Goal: Communication & Community: Answer question/provide support

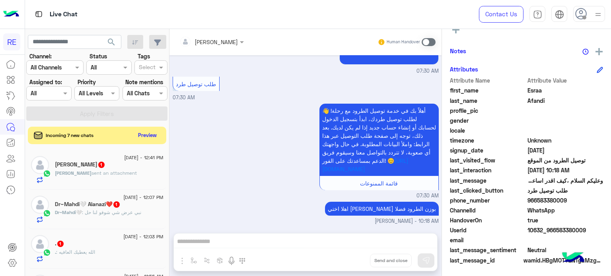
scroll to position [568, 0]
click at [94, 238] on div "[DATE] - 12:03 PM" at bounding box center [109, 237] width 109 height 5
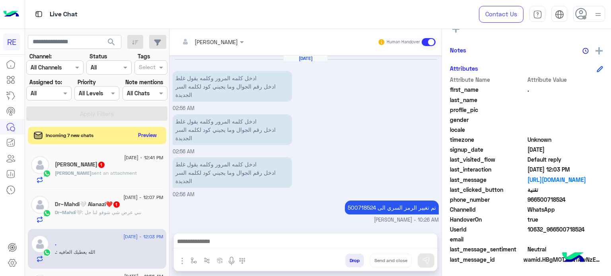
scroll to position [275, 0]
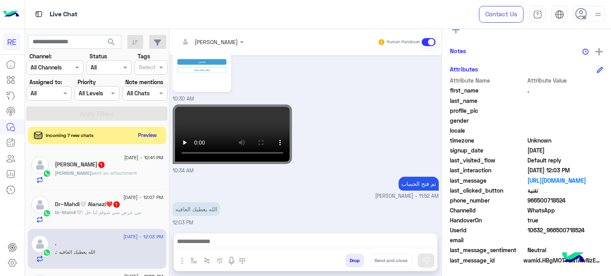
click at [126, 214] on span ": نبي عرض شي شوفو لنا حل" at bounding box center [111, 212] width 59 height 6
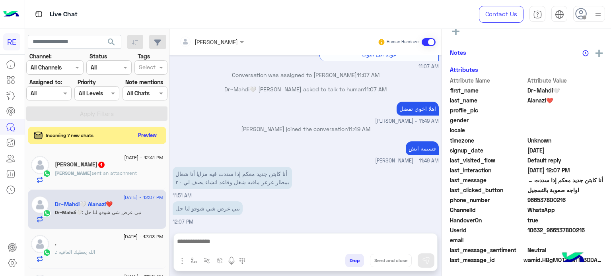
scroll to position [151, 0]
click at [136, 167] on div "[PERSON_NAME] 1" at bounding box center [109, 165] width 109 height 8
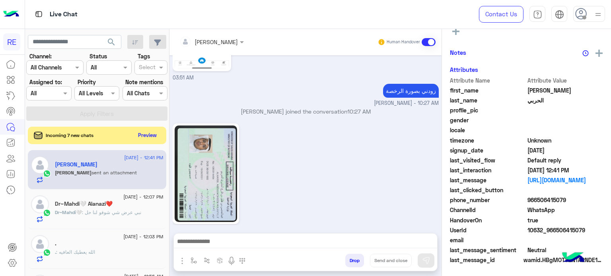
scroll to position [151, 0]
drag, startPoint x: 563, startPoint y: 198, endPoint x: 536, endPoint y: 203, distance: 27.1
click at [536, 203] on span "966506415079" at bounding box center [565, 200] width 76 height 8
copy span "506415079"
click at [204, 144] on img at bounding box center [206, 174] width 63 height 97
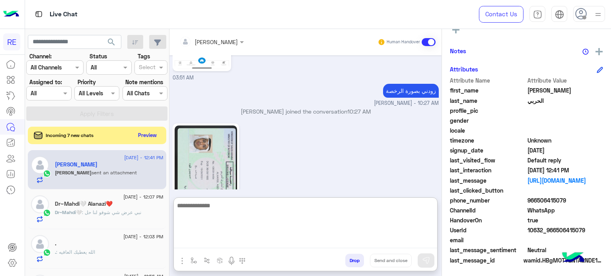
click at [357, 241] on textarea at bounding box center [305, 225] width 263 height 48
type textarea "**********"
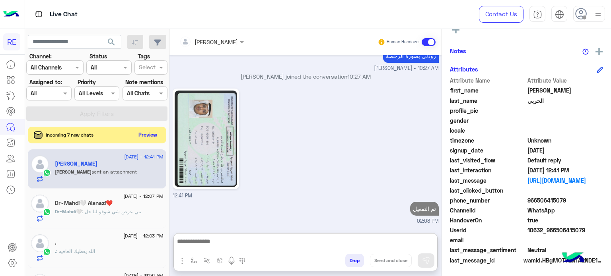
click at [145, 134] on button "Preview" at bounding box center [148, 135] width 25 height 11
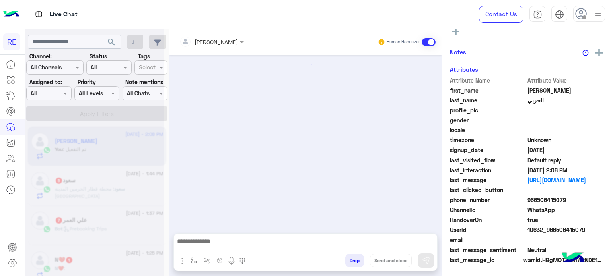
scroll to position [263, 0]
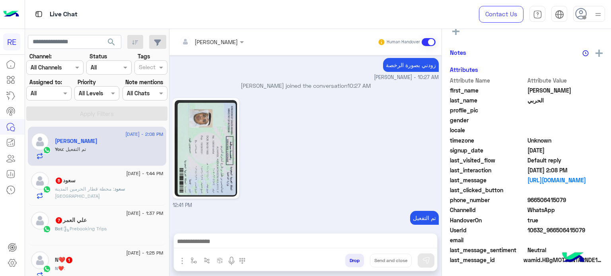
click at [125, 190] on span "سعود" at bounding box center [119, 189] width 11 height 6
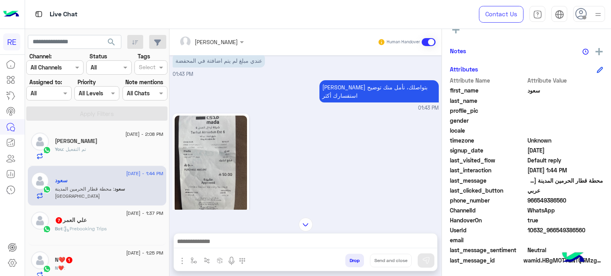
scroll to position [544, 0]
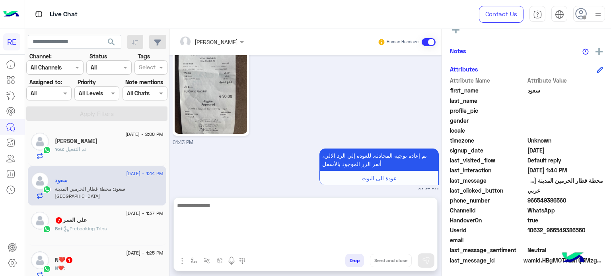
click at [312, 237] on textarea at bounding box center [305, 225] width 263 height 48
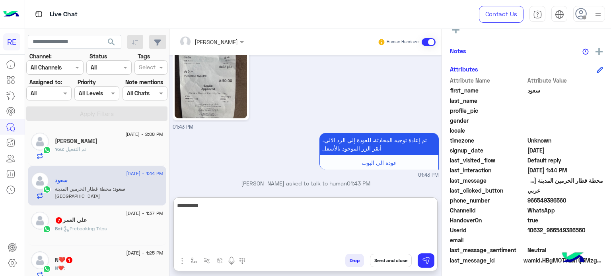
type textarea "**********"
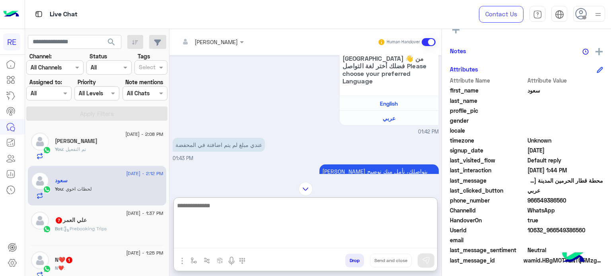
scroll to position [396, 0]
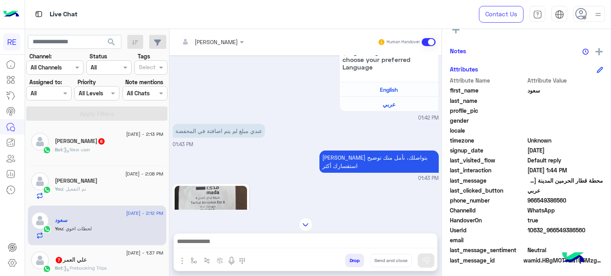
drag, startPoint x: 564, startPoint y: 199, endPoint x: 533, endPoint y: 200, distance: 30.6
click at [533, 200] on span "966549386560" at bounding box center [565, 200] width 76 height 8
click at [535, 200] on span "966549386560" at bounding box center [565, 200] width 76 height 8
drag, startPoint x: 535, startPoint y: 200, endPoint x: 566, endPoint y: 205, distance: 32.2
click at [566, 205] on div "phone_number [PHONE_NUMBER]" at bounding box center [526, 201] width 153 height 10
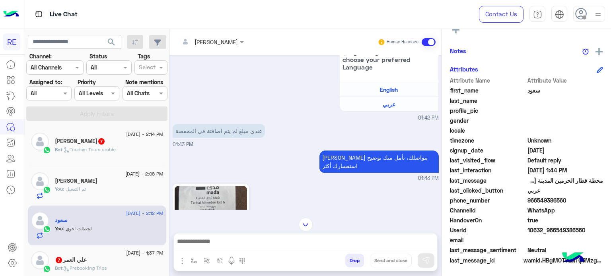
copy span "549386560"
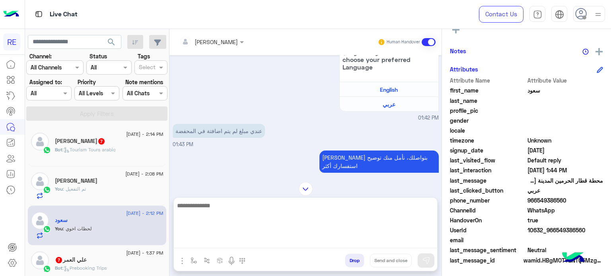
click at [328, 241] on textarea at bounding box center [305, 225] width 263 height 48
type textarea "**********"
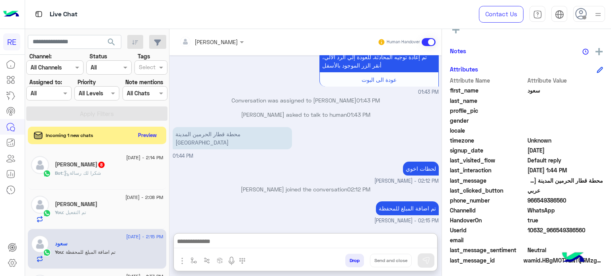
click at [107, 174] on div "Bot : شكرا لك رسالة" at bounding box center [109, 177] width 109 height 14
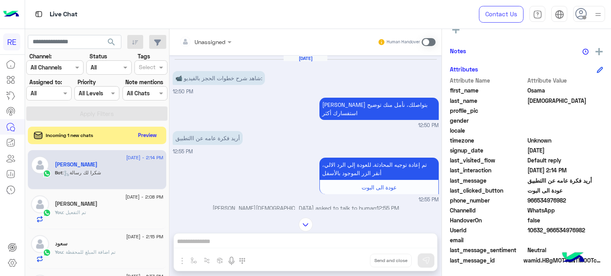
click at [426, 41] on span at bounding box center [428, 42] width 14 height 8
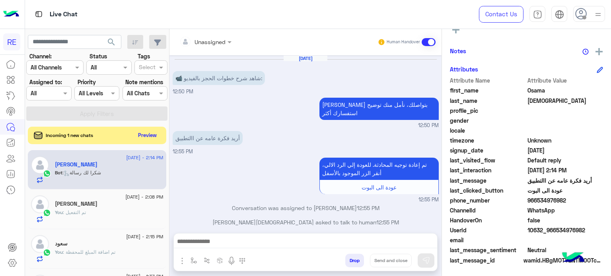
scroll to position [916, 0]
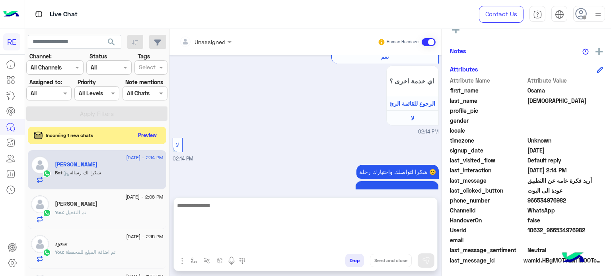
click at [345, 246] on textarea at bounding box center [305, 225] width 263 height 48
type textarea "*"
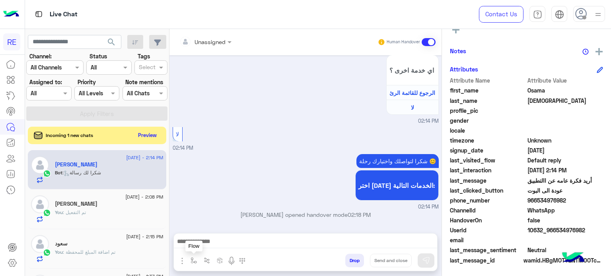
click at [194, 261] on img "button" at bounding box center [193, 261] width 6 height 6
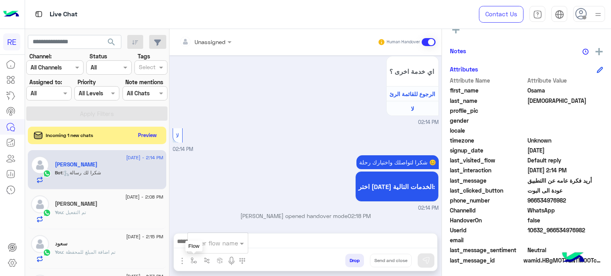
scroll to position [916, 0]
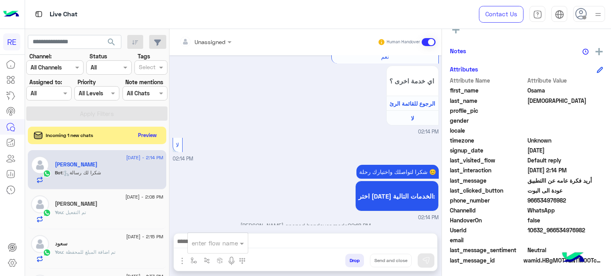
click at [204, 246] on input "text" at bounding box center [208, 243] width 33 height 9
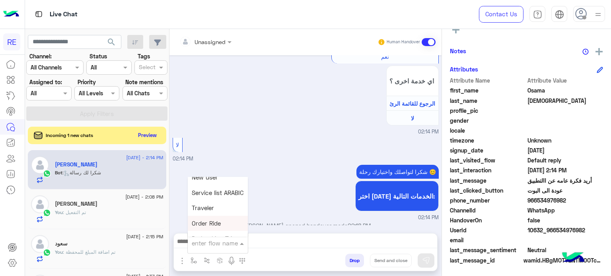
scroll to position [138, 0]
click at [219, 202] on span "Service list ARABIC" at bounding box center [218, 199] width 52 height 7
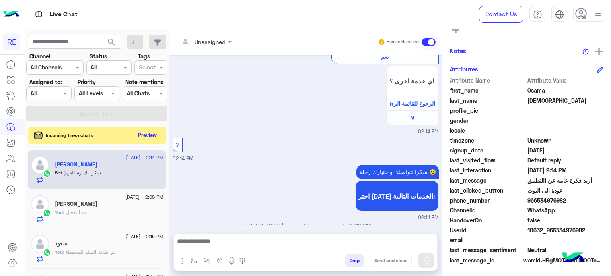
type textarea "**********"
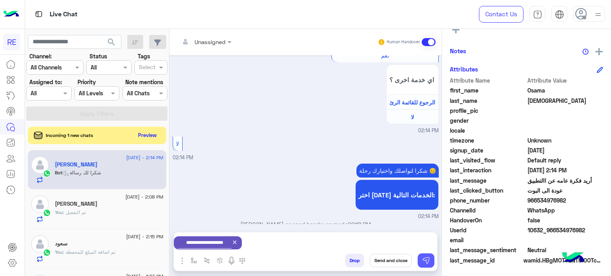
click at [422, 257] on img at bounding box center [426, 261] width 8 height 8
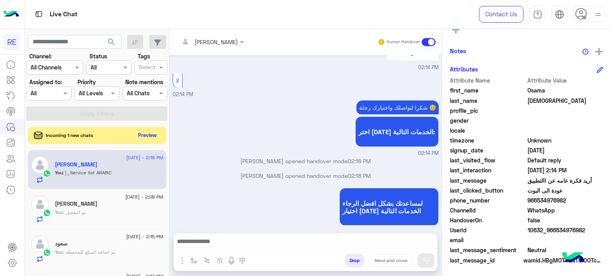
scroll to position [995, 0]
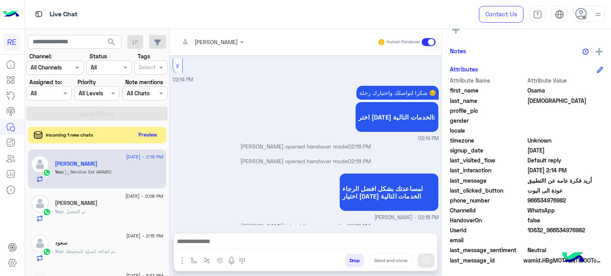
click at [144, 138] on button "Preview" at bounding box center [148, 135] width 25 height 11
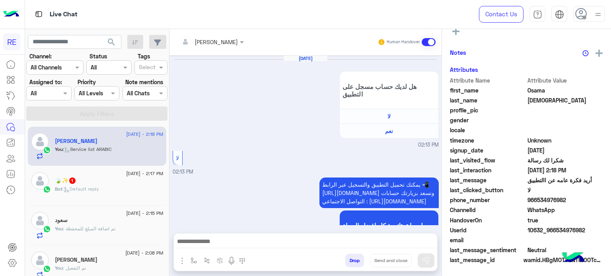
scroll to position [450, 0]
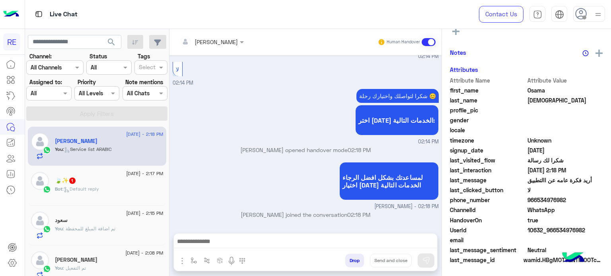
click at [142, 195] on div "Bot : Default reply" at bounding box center [109, 193] width 109 height 14
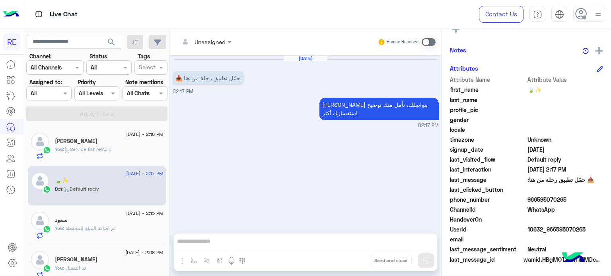
scroll to position [151, 0]
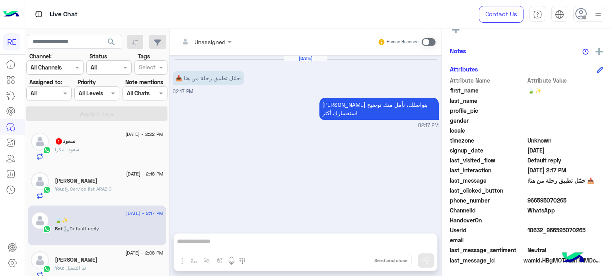
click at [112, 147] on div "سعود : شكرا" at bounding box center [109, 153] width 109 height 14
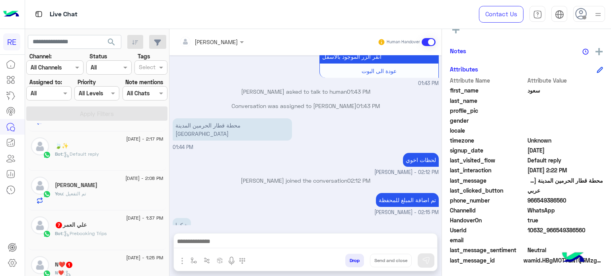
scroll to position [75, 0]
click at [85, 230] on p "Bot : Prebooking Trips" at bounding box center [81, 233] width 52 height 7
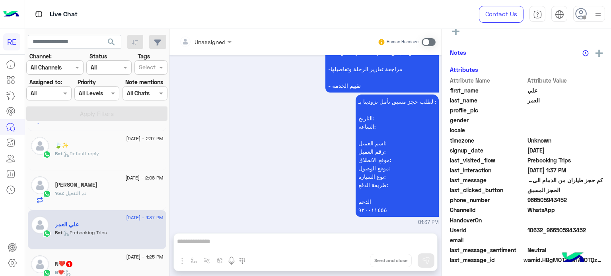
scroll to position [143, 0]
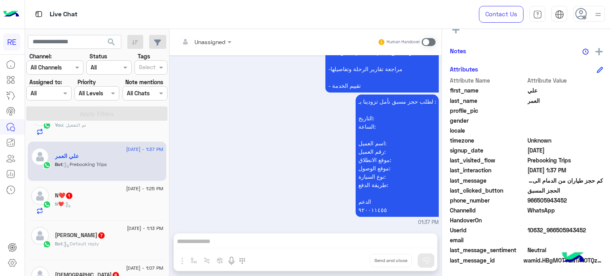
click at [82, 210] on div "N❤️ :" at bounding box center [109, 208] width 109 height 14
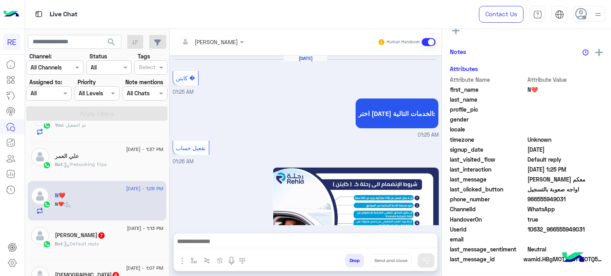
scroll to position [149, 0]
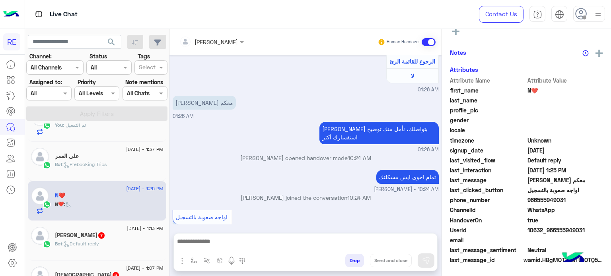
click at [99, 241] on span ": Default reply" at bounding box center [80, 244] width 37 height 6
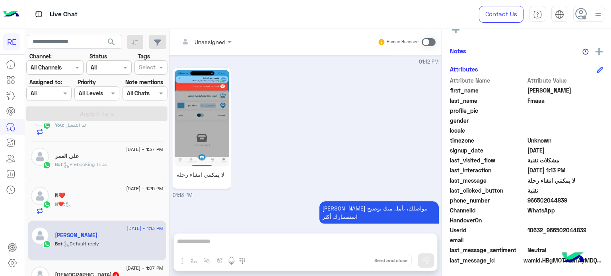
scroll to position [167, 0]
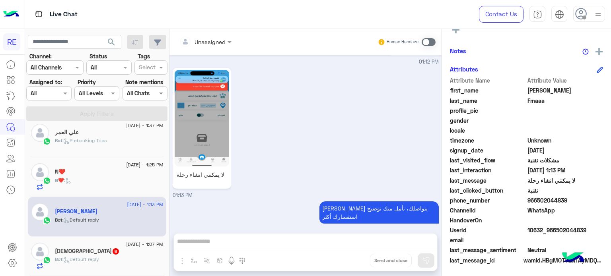
click at [96, 258] on span ": Default reply" at bounding box center [80, 259] width 37 height 6
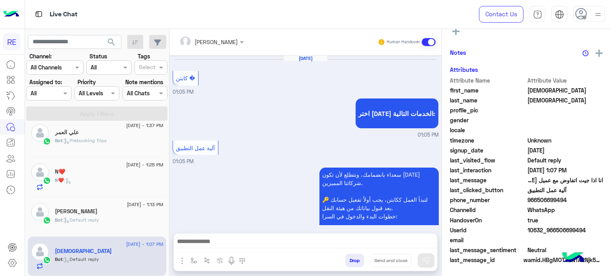
scroll to position [625, 0]
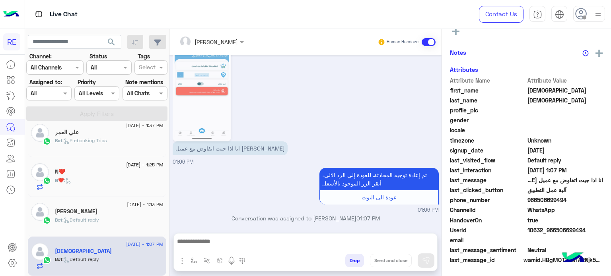
click at [82, 219] on span ": Default reply" at bounding box center [80, 220] width 37 height 6
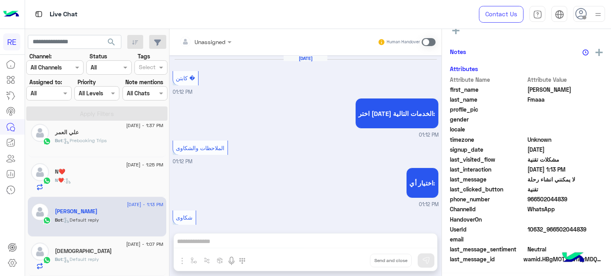
scroll to position [390, 0]
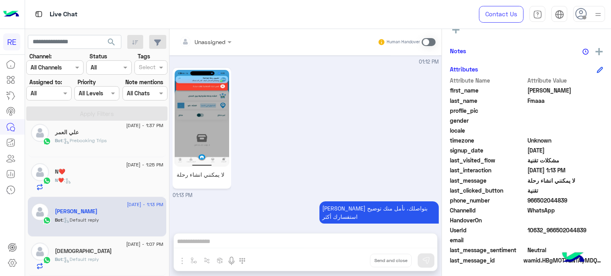
click at [249, 240] on div "Unassigned Human Handover [DATE] كابتن � 01:12 PM اختر [DATE] الخدمات التالية: …" at bounding box center [305, 154] width 272 height 250
click at [429, 43] on span at bounding box center [428, 42] width 14 height 8
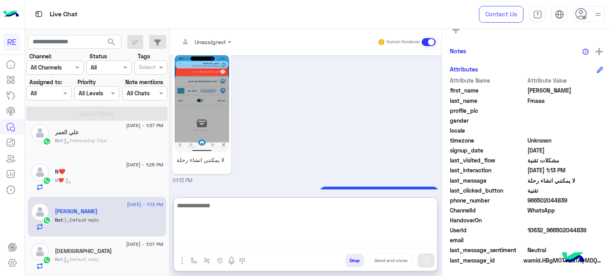
click at [336, 240] on textarea at bounding box center [305, 225] width 263 height 48
type textarea "**********"
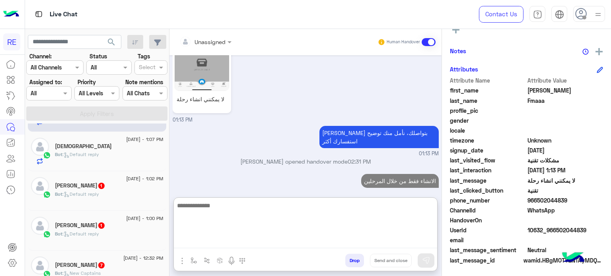
scroll to position [0, 0]
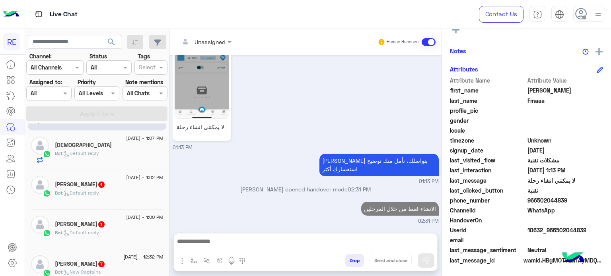
click at [99, 192] on span ": Default reply" at bounding box center [80, 193] width 37 height 6
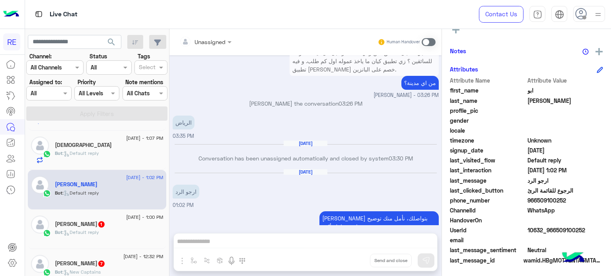
click at [144, 216] on span "[DATE] - 1:00 PM" at bounding box center [144, 217] width 37 height 7
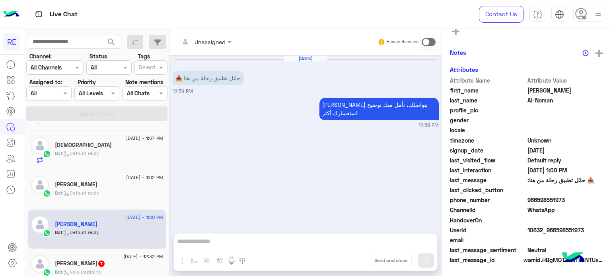
click at [140, 198] on div "Bot : Default reply" at bounding box center [109, 197] width 109 height 14
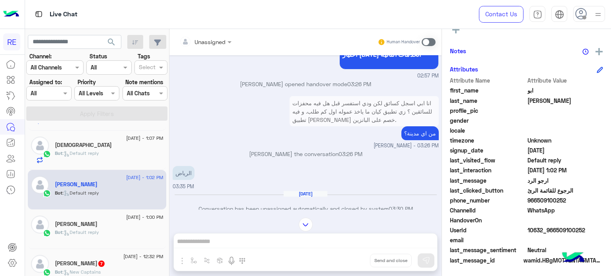
click at [303, 219] on img at bounding box center [306, 225] width 14 height 14
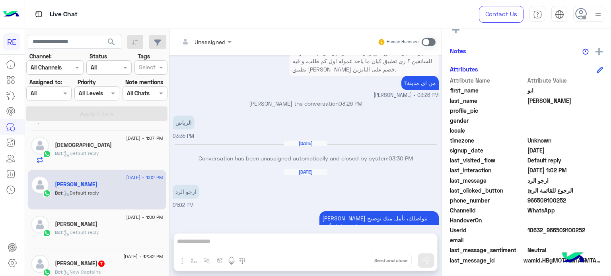
click at [429, 44] on span at bounding box center [428, 42] width 14 height 8
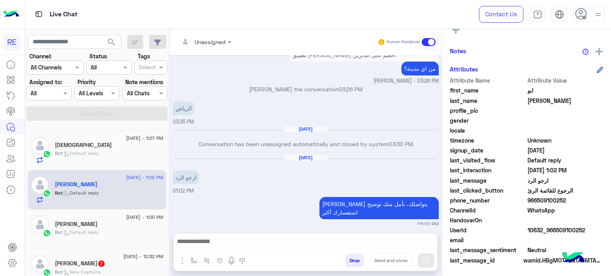
click at [345, 236] on div at bounding box center [305, 244] width 263 height 20
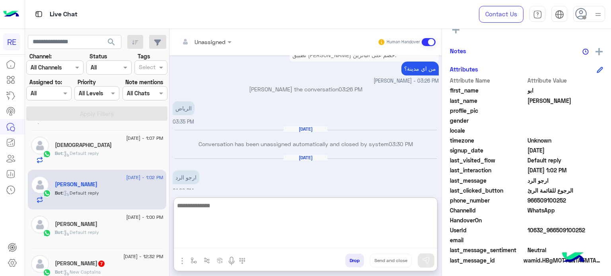
click at [343, 237] on textarea at bounding box center [305, 225] width 263 height 48
type textarea "**********"
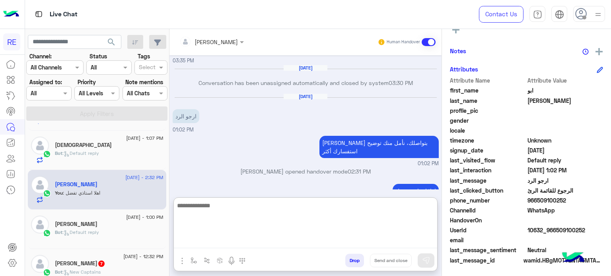
scroll to position [241, 0]
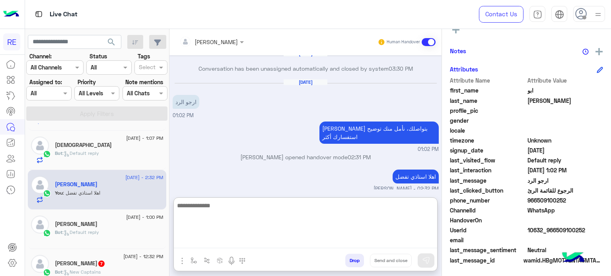
type textarea "*"
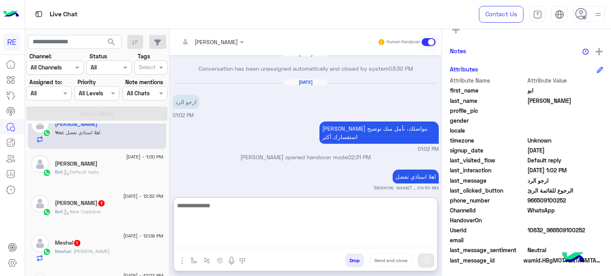
scroll to position [337, 0]
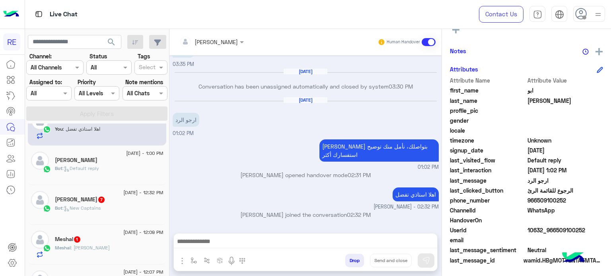
click at [80, 198] on h5 "[PERSON_NAME] 7" at bounding box center [80, 199] width 50 height 7
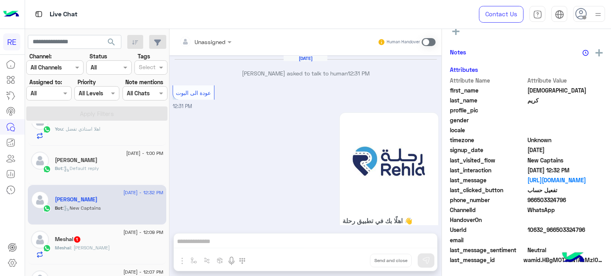
scroll to position [654, 0]
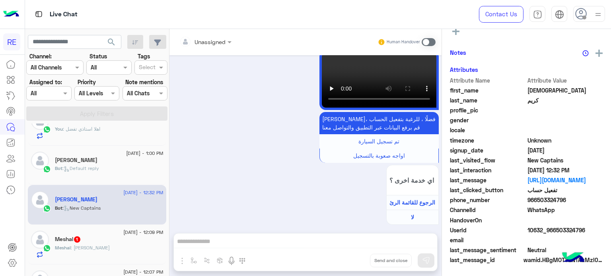
click at [122, 248] on div "Meshal : [PERSON_NAME]" at bounding box center [109, 251] width 109 height 14
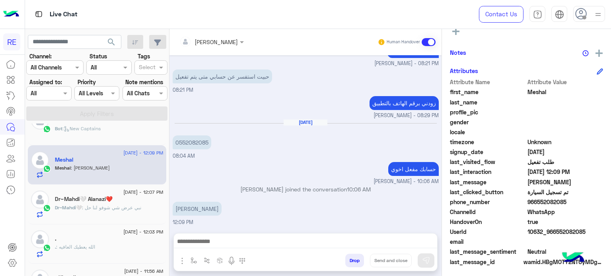
scroll to position [151, 0]
